Goal: Information Seeking & Learning: Learn about a topic

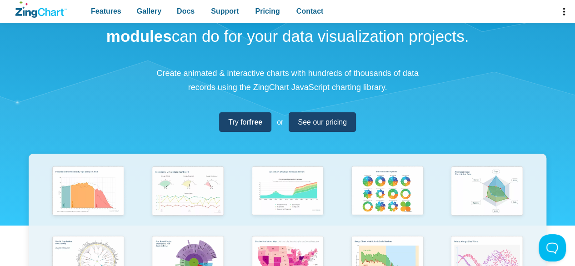
scroll to position [59, 0]
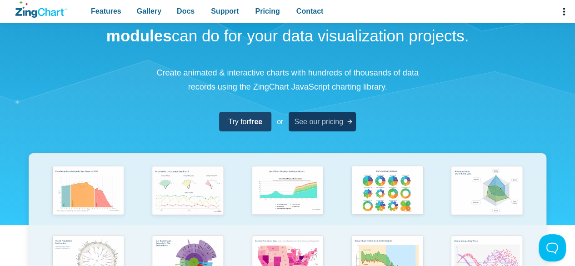
click at [311, 122] on span "See our pricing" at bounding box center [318, 121] width 49 height 12
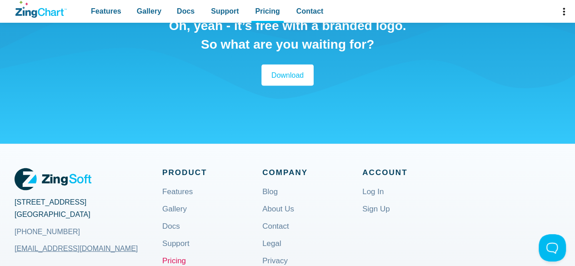
scroll to position [1002, 0]
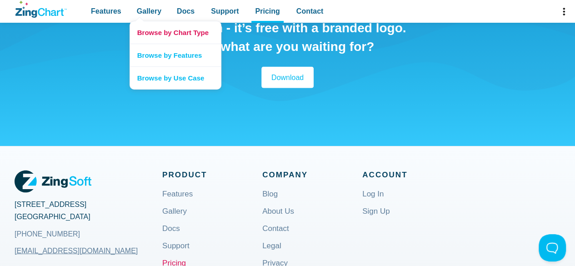
click at [156, 35] on link "Browse by Chart Type" at bounding box center [175, 32] width 91 height 22
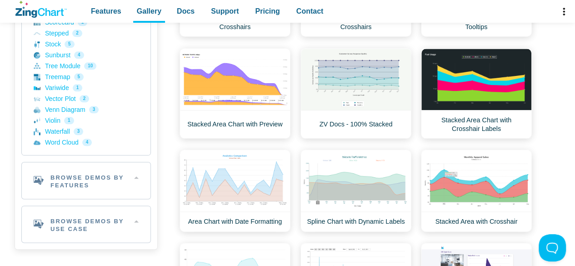
scroll to position [466, 0]
